Goal: Task Accomplishment & Management: Complete application form

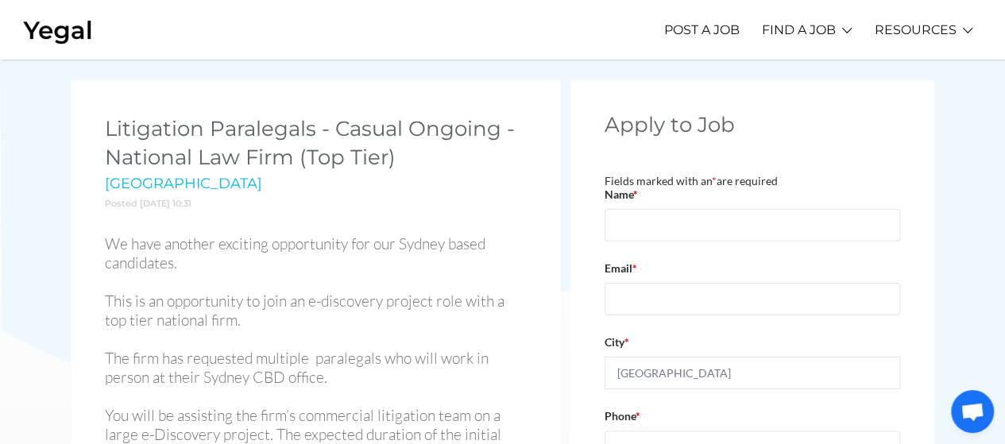
click at [61, 32] on img at bounding box center [58, 30] width 70 height 30
click at [89, 36] on img at bounding box center [58, 30] width 70 height 30
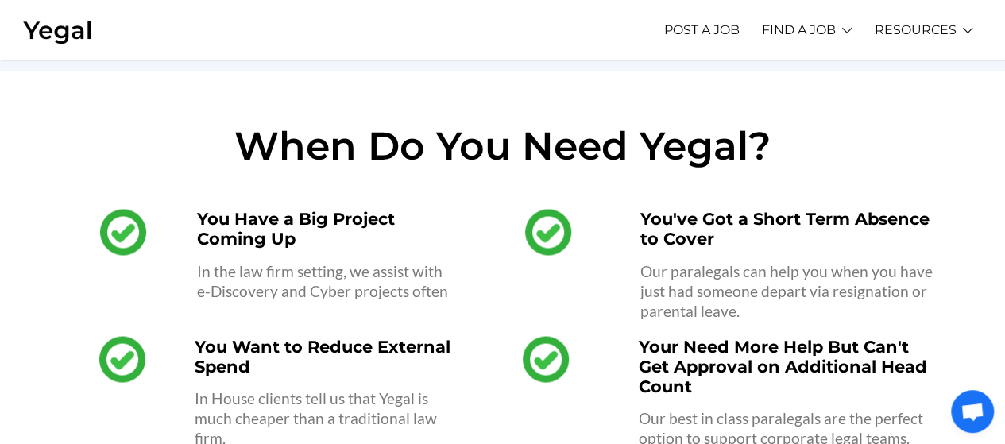
scroll to position [1253, 0]
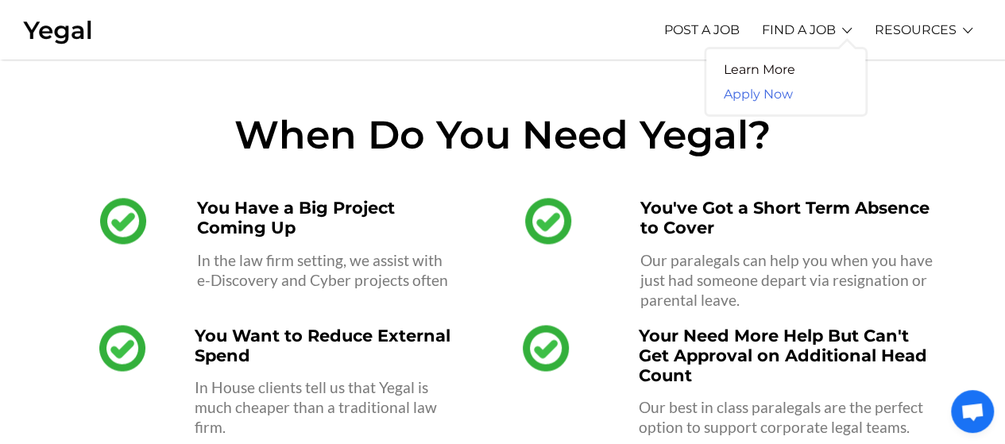
click at [771, 93] on link "Apply Now" at bounding box center [758, 94] width 104 height 25
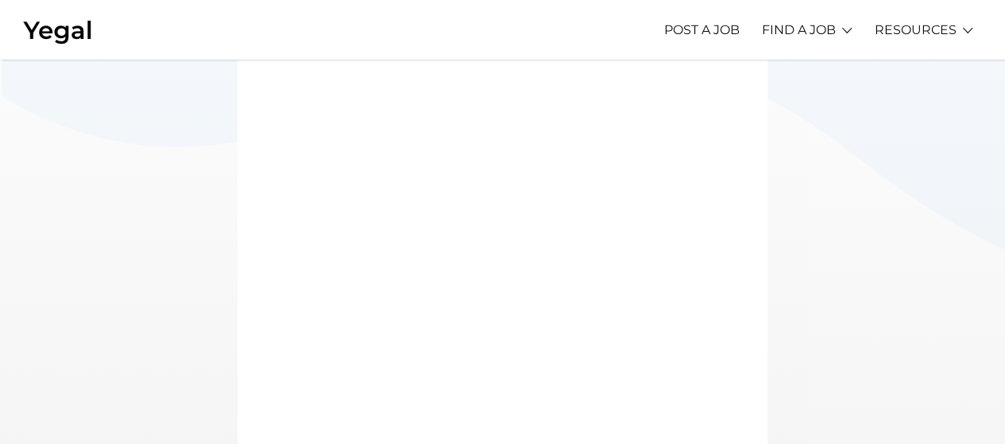
scroll to position [62, 0]
